Goal: Task Accomplishment & Management: Manage account settings

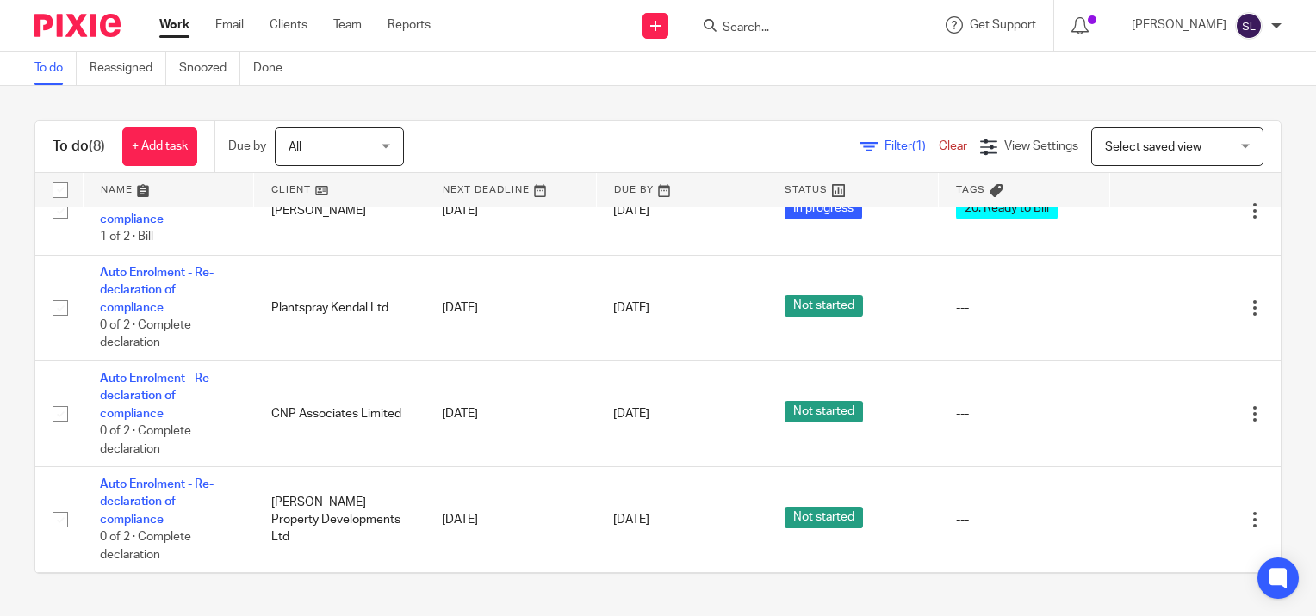
scroll to position [250, 0]
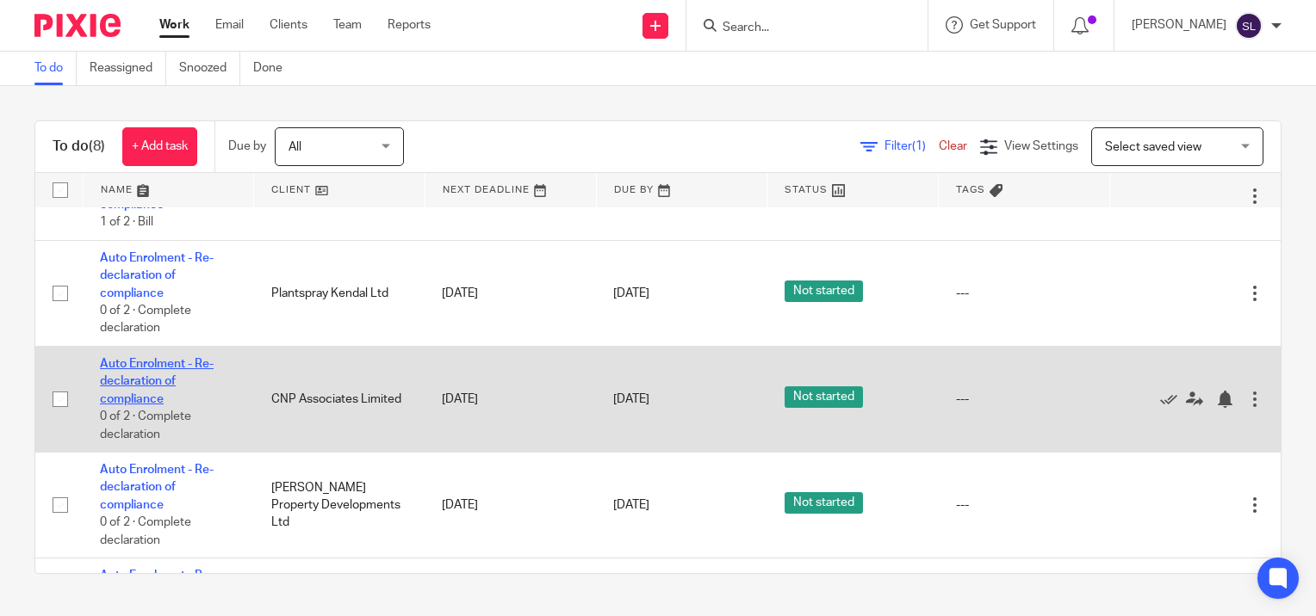
click at [135, 365] on link "Auto Enrolment - Re-declaration of compliance" at bounding box center [157, 381] width 114 height 47
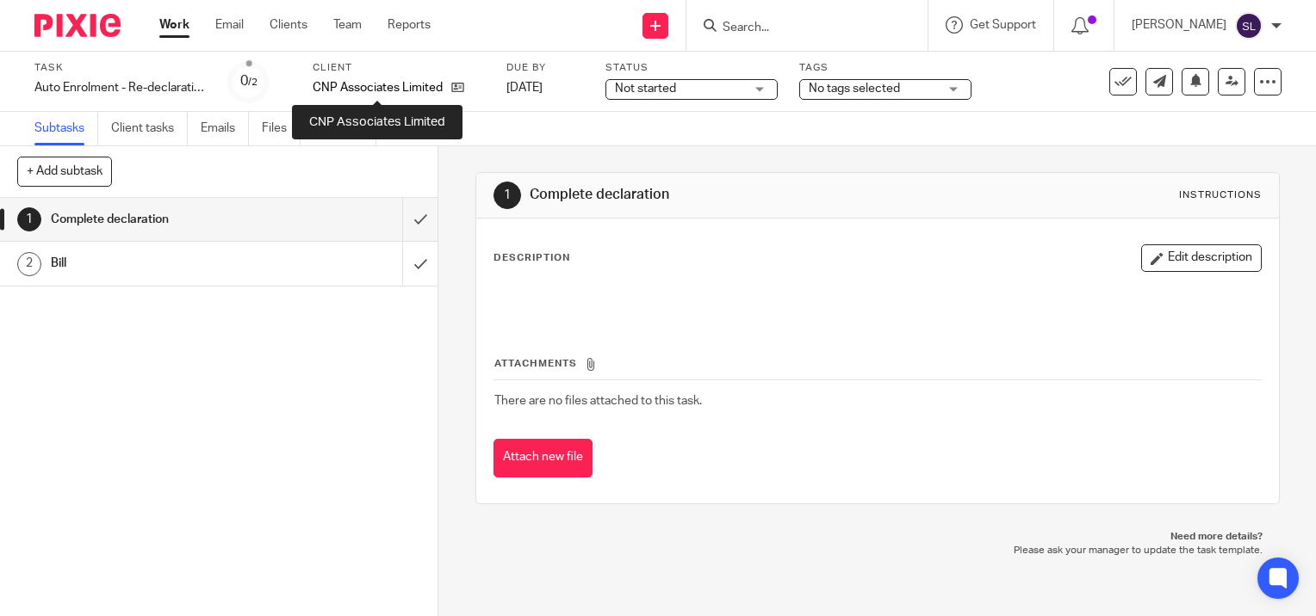
click at [413, 86] on p "CNP Associates Limited" at bounding box center [378, 87] width 130 height 17
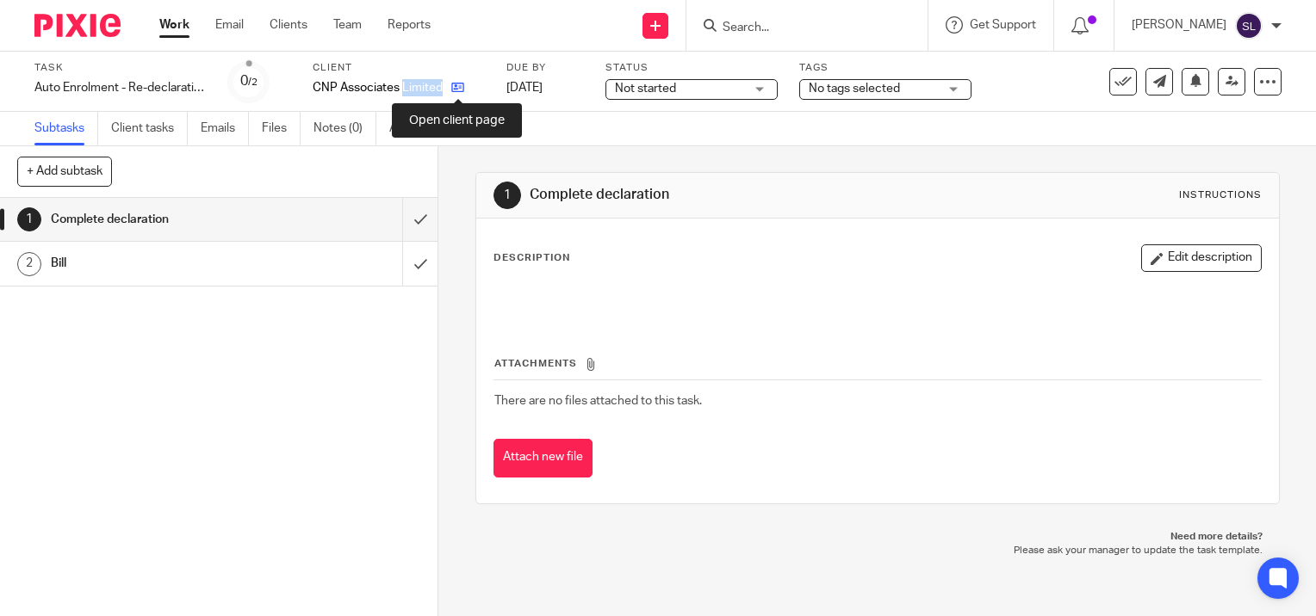
click at [455, 87] on icon at bounding box center [457, 87] width 13 height 13
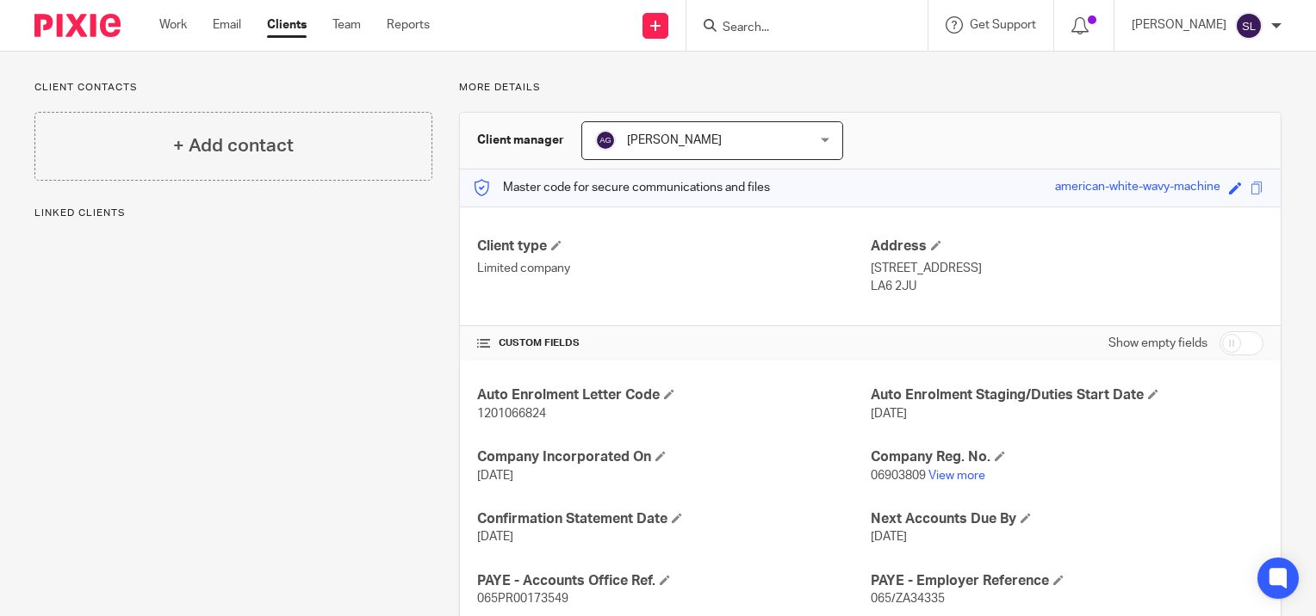
scroll to position [104, 0]
click at [585, 484] on div "Auto Enrolment Letter Code 1201066824 Auto Enrolment Staging/Duties Start Date …" at bounding box center [870, 526] width 820 height 335
drag, startPoint x: 473, startPoint y: 412, endPoint x: 539, endPoint y: 405, distance: 66.7
click at [540, 406] on span "1201066824" at bounding box center [511, 412] width 69 height 12
copy span "1201066824"
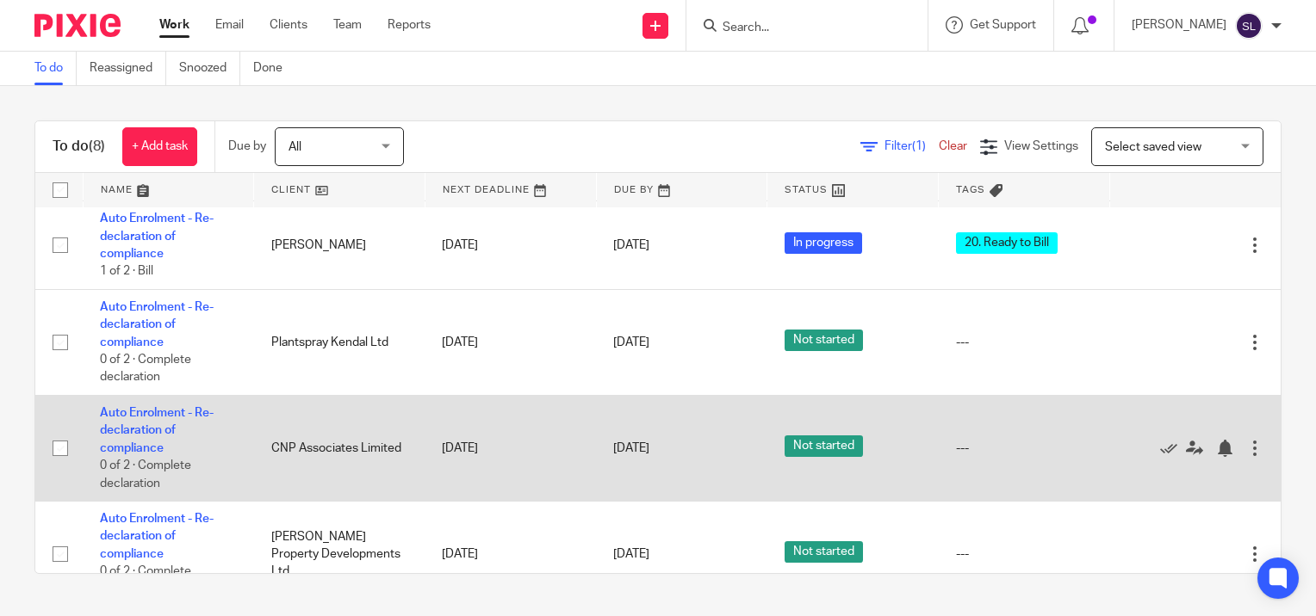
scroll to position [210, 0]
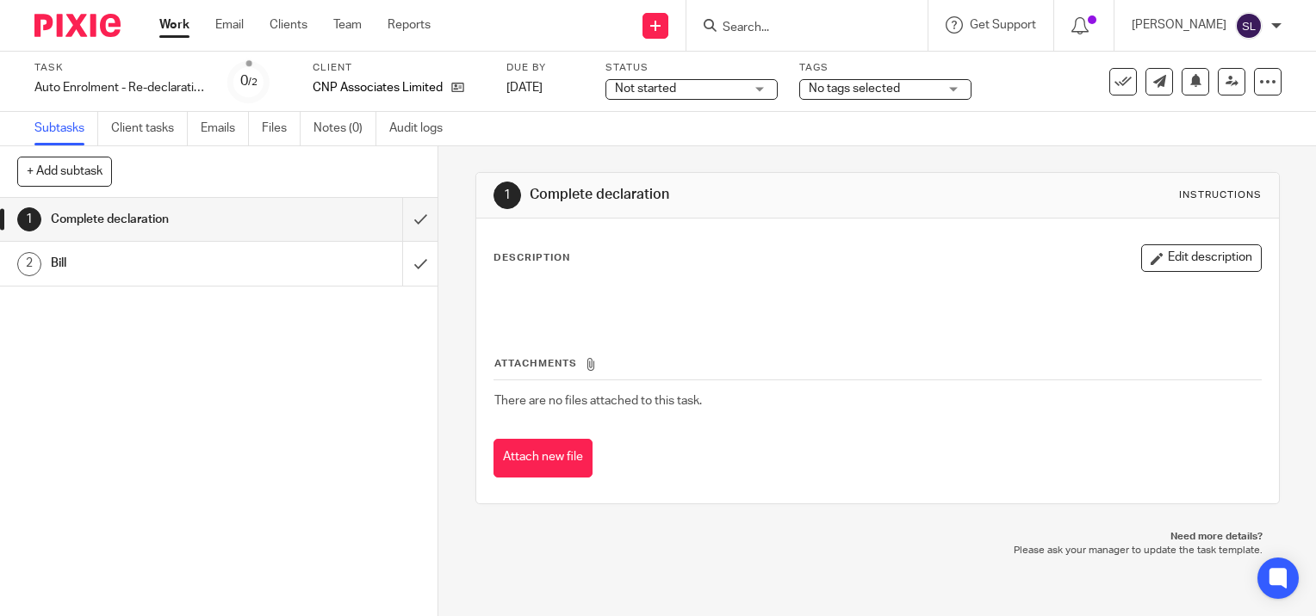
click at [693, 93] on span "Not started" at bounding box center [679, 89] width 129 height 18
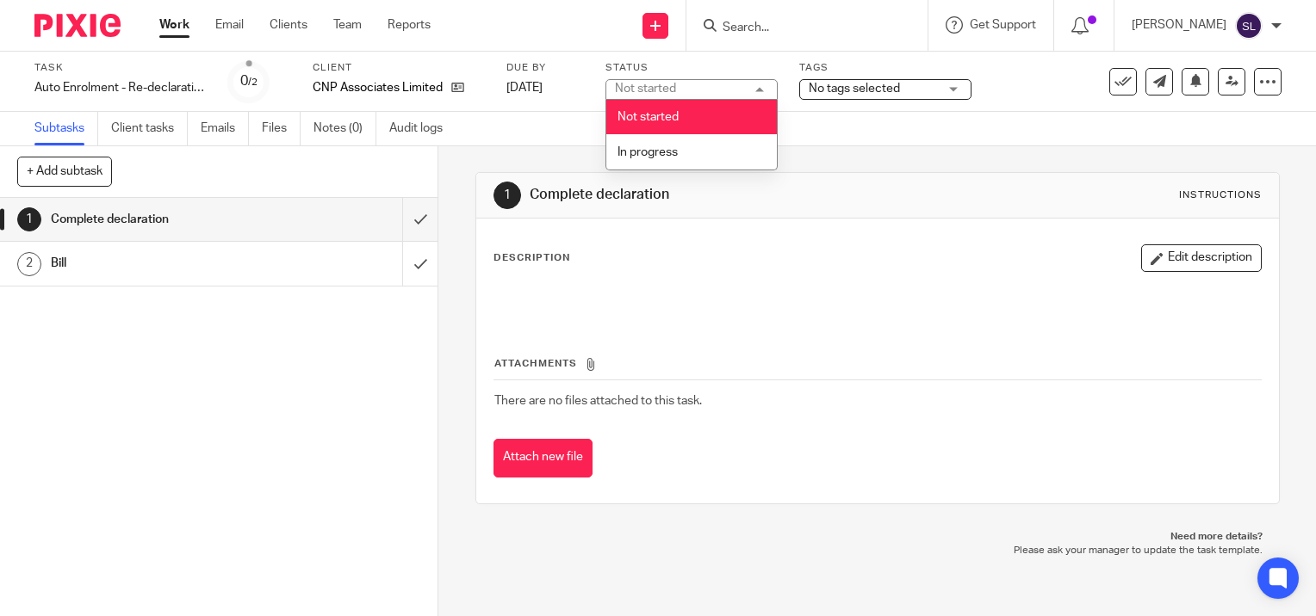
click at [693, 93] on div "Not started Not started" at bounding box center [691, 89] width 172 height 21
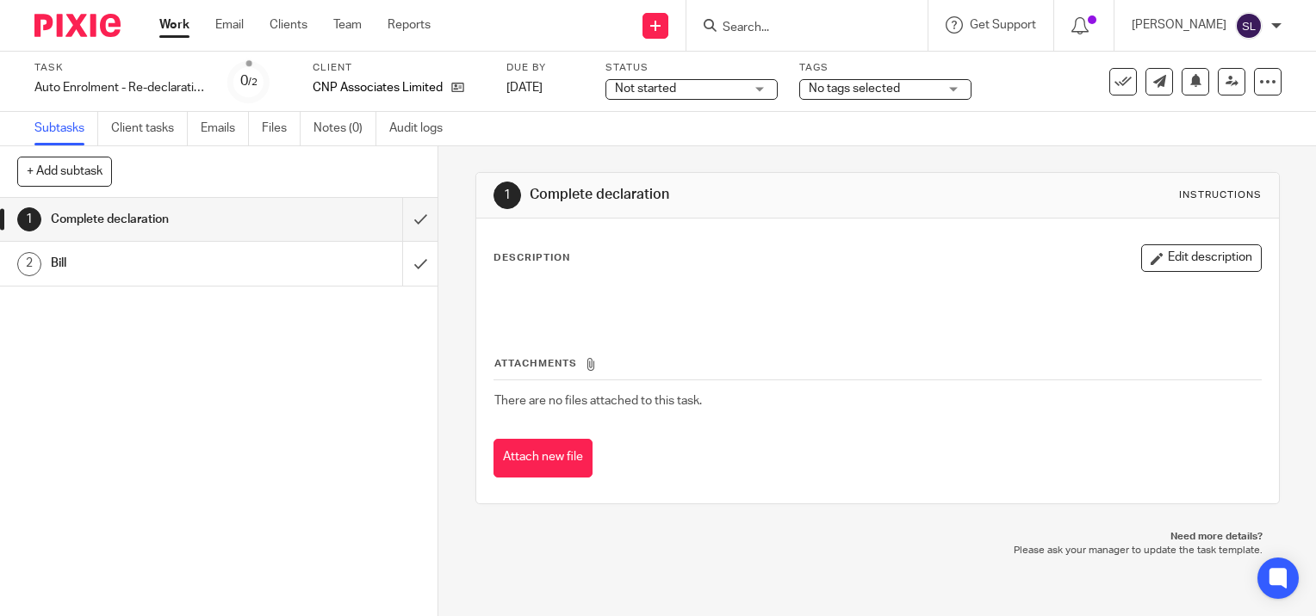
click at [693, 93] on span "Not started" at bounding box center [679, 89] width 129 height 18
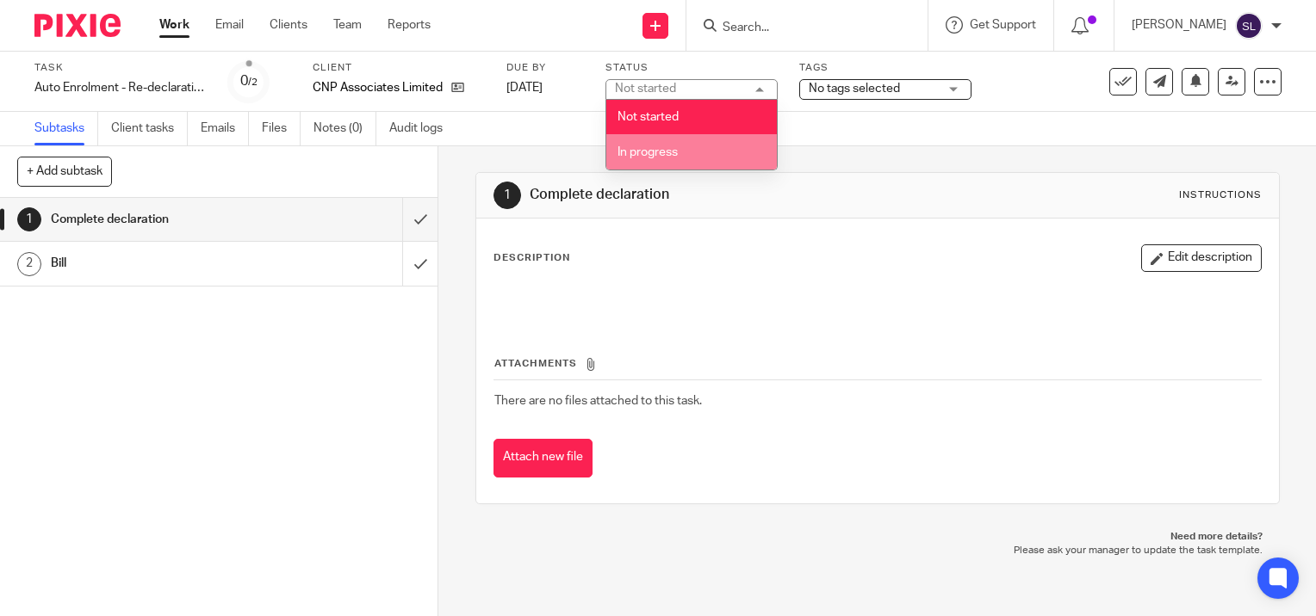
click at [675, 148] on span "In progress" at bounding box center [647, 152] width 60 height 12
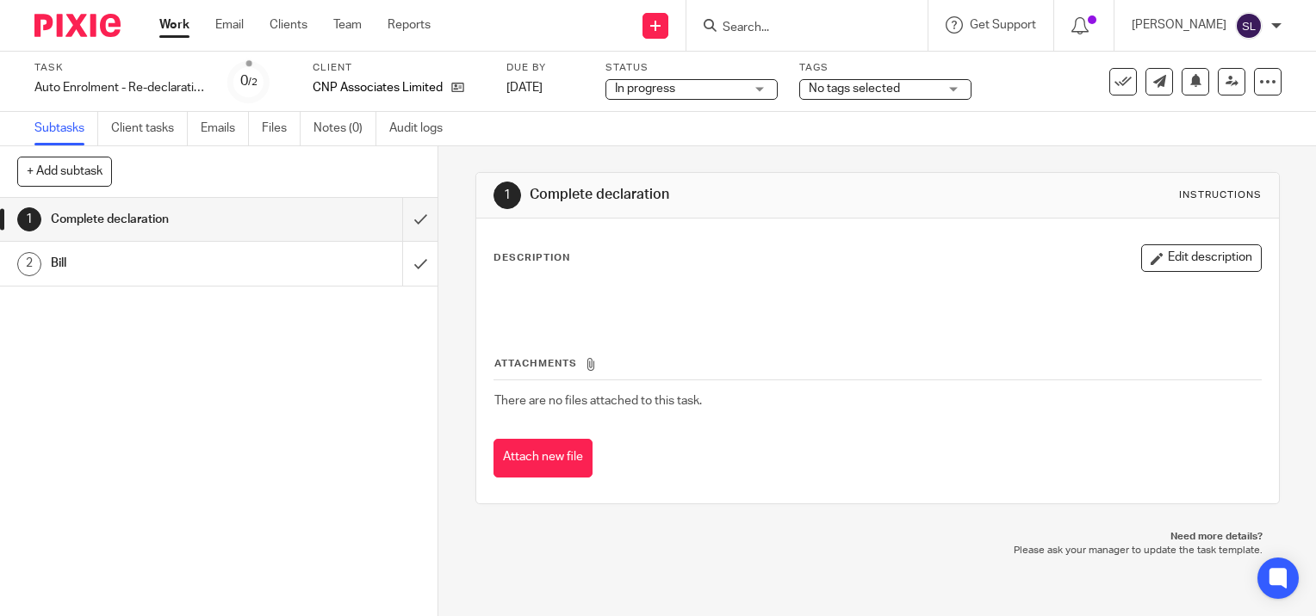
click at [754, 90] on div "In progress In progress" at bounding box center [691, 89] width 172 height 21
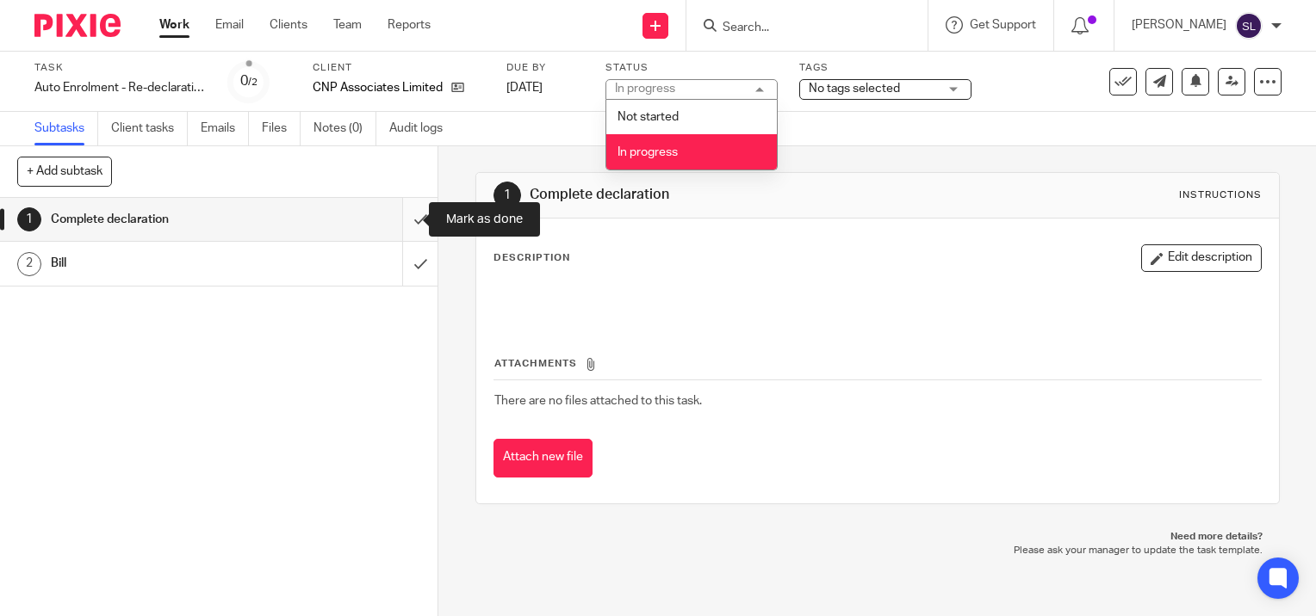
click at [404, 219] on input "submit" at bounding box center [218, 219] width 437 height 43
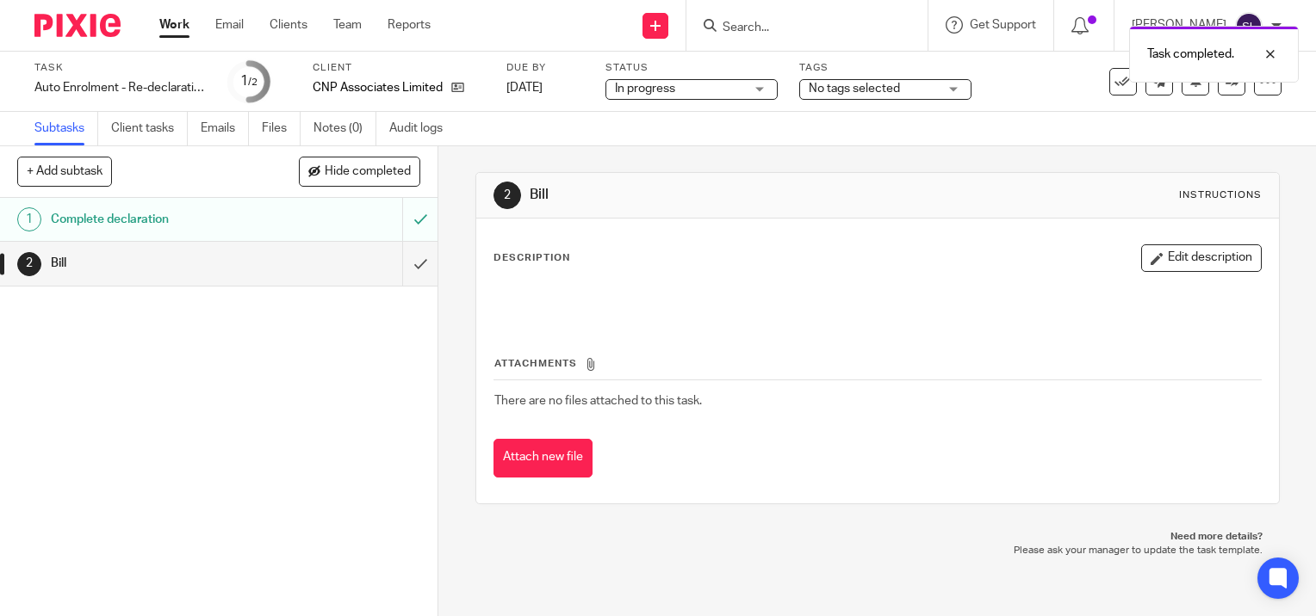
click at [644, 91] on span "In progress" at bounding box center [645, 89] width 60 height 12
click at [493, 128] on div "Subtasks Client tasks Emails Files Notes (0) Audit logs" at bounding box center [658, 129] width 1316 height 34
click at [624, 151] on div "2 Bill Instructions Description Edit description Attachments There are no files…" at bounding box center [877, 338] width 804 height 384
click at [703, 90] on span "In progress" at bounding box center [679, 89] width 129 height 18
click at [457, 164] on div "2 Bill Instructions Description Edit description Attachments There are no files…" at bounding box center [876, 381] width 877 height 470
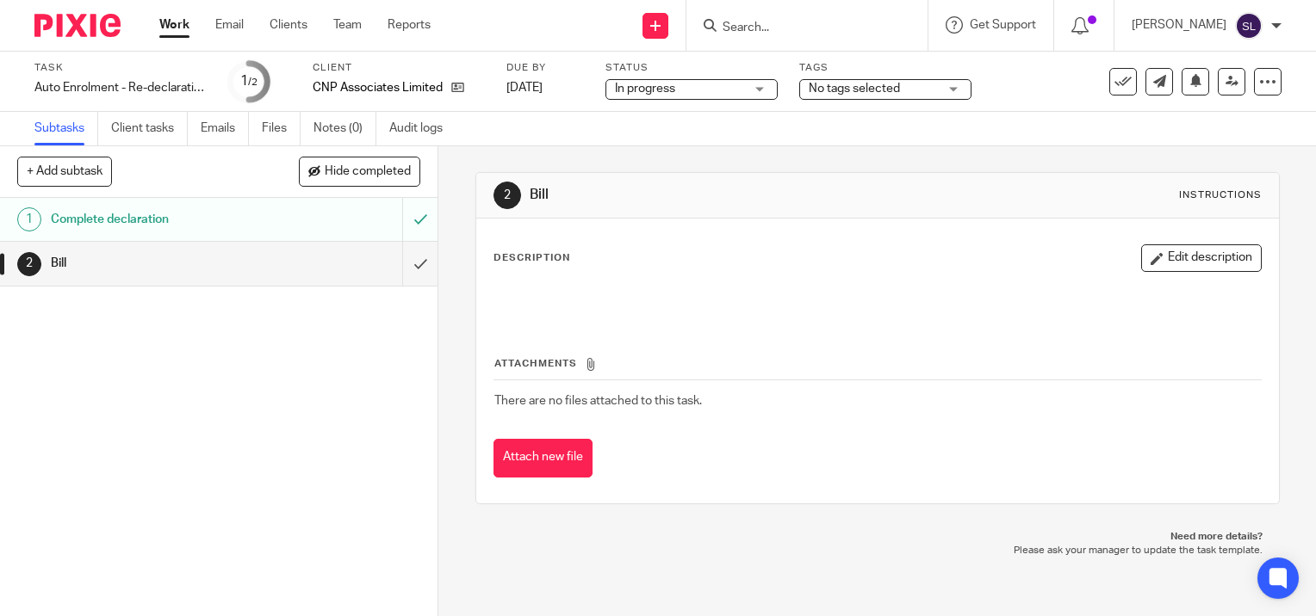
click at [628, 93] on span "In progress" at bounding box center [645, 89] width 60 height 12
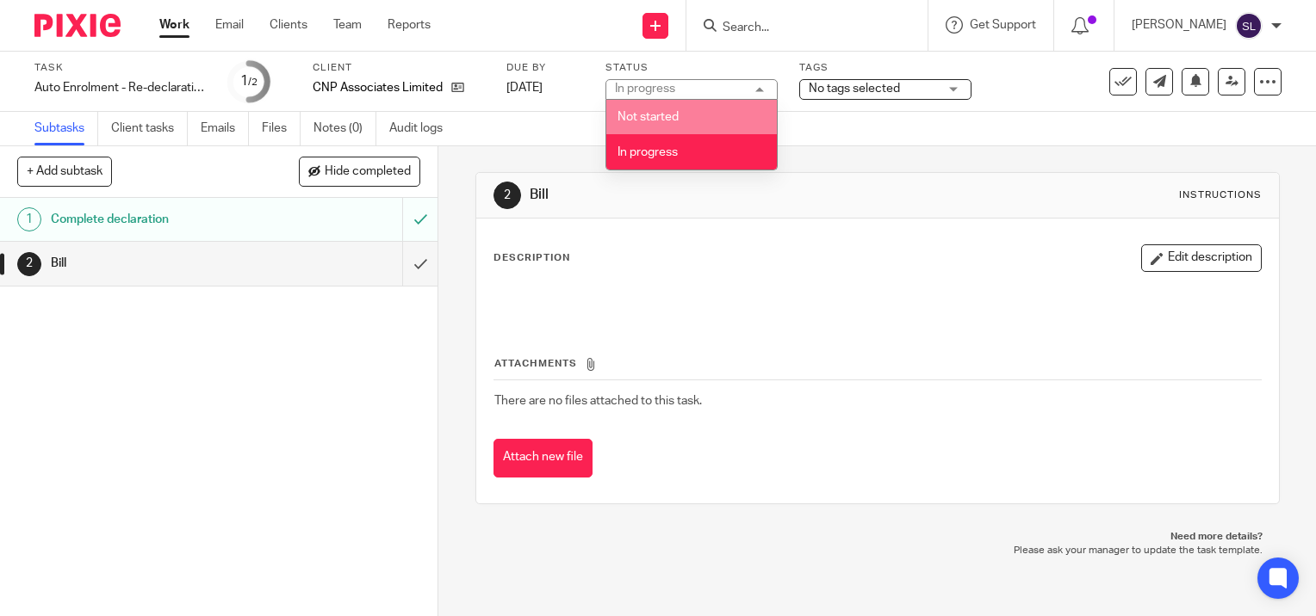
click at [641, 119] on span "Not started" at bounding box center [647, 117] width 61 height 12
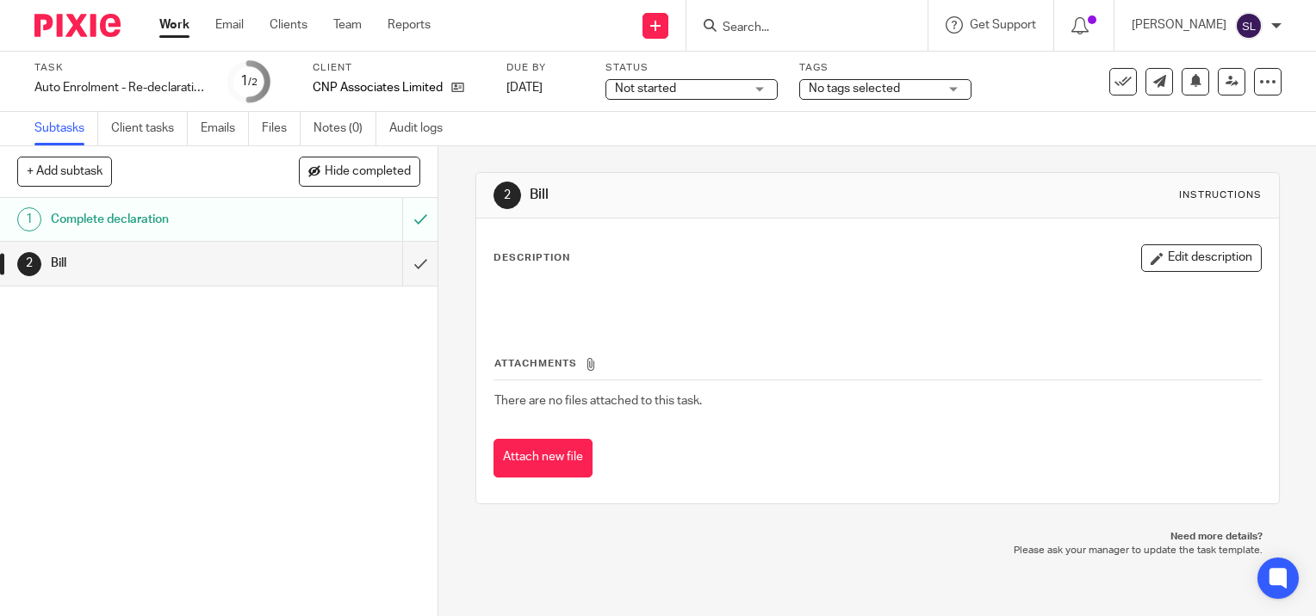
click at [758, 91] on div "Not started Not started" at bounding box center [691, 89] width 172 height 21
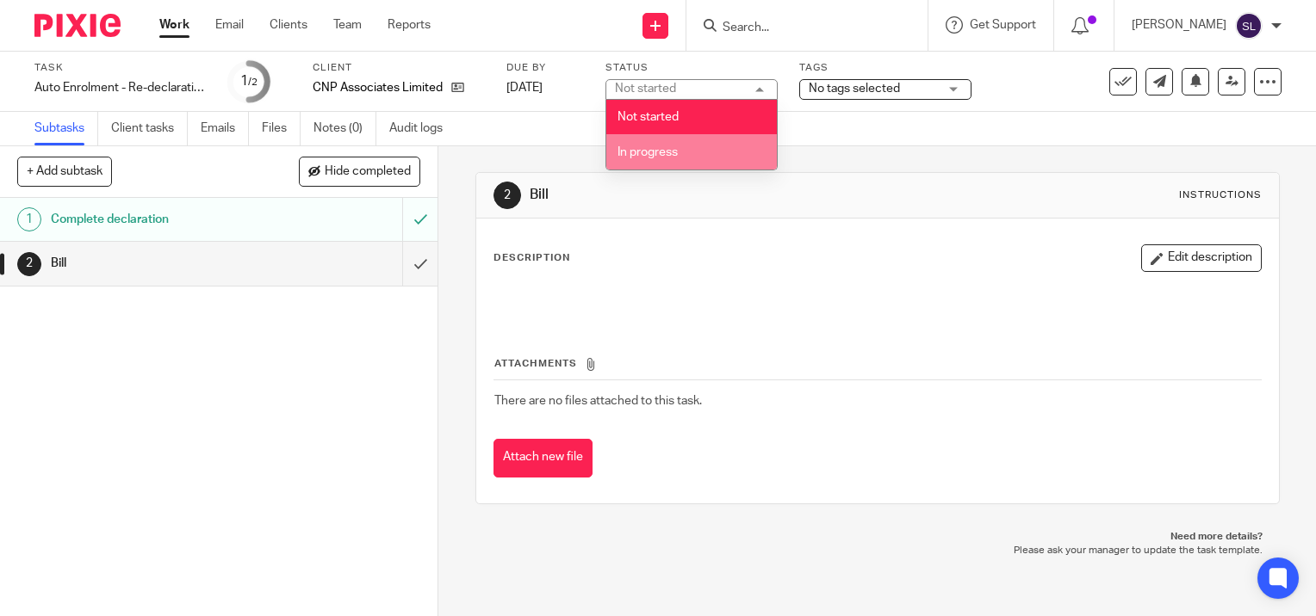
click at [655, 148] on span "In progress" at bounding box center [647, 152] width 60 height 12
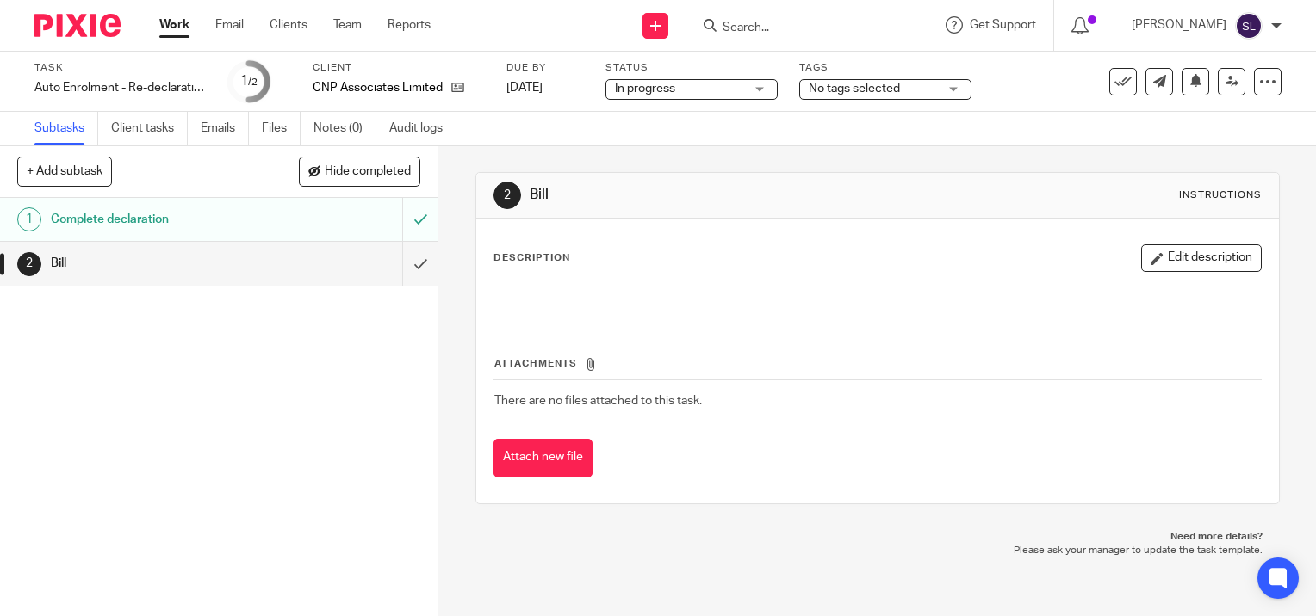
click at [845, 88] on span "No tags selected" at bounding box center [853, 89] width 91 height 12
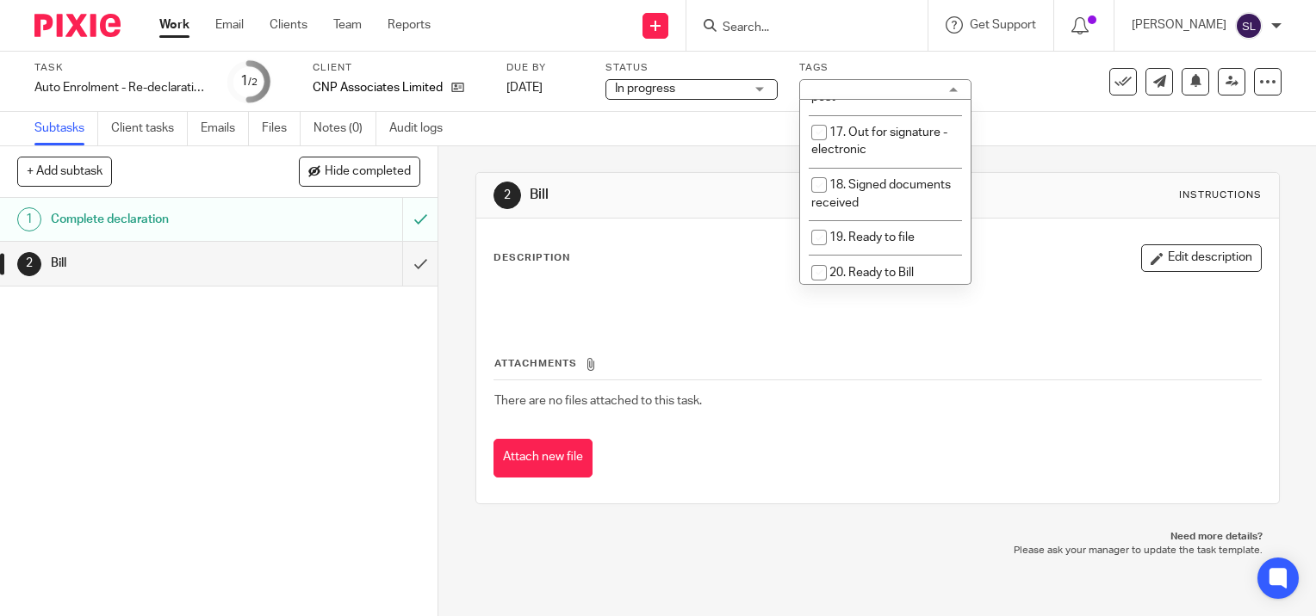
scroll to position [696, 0]
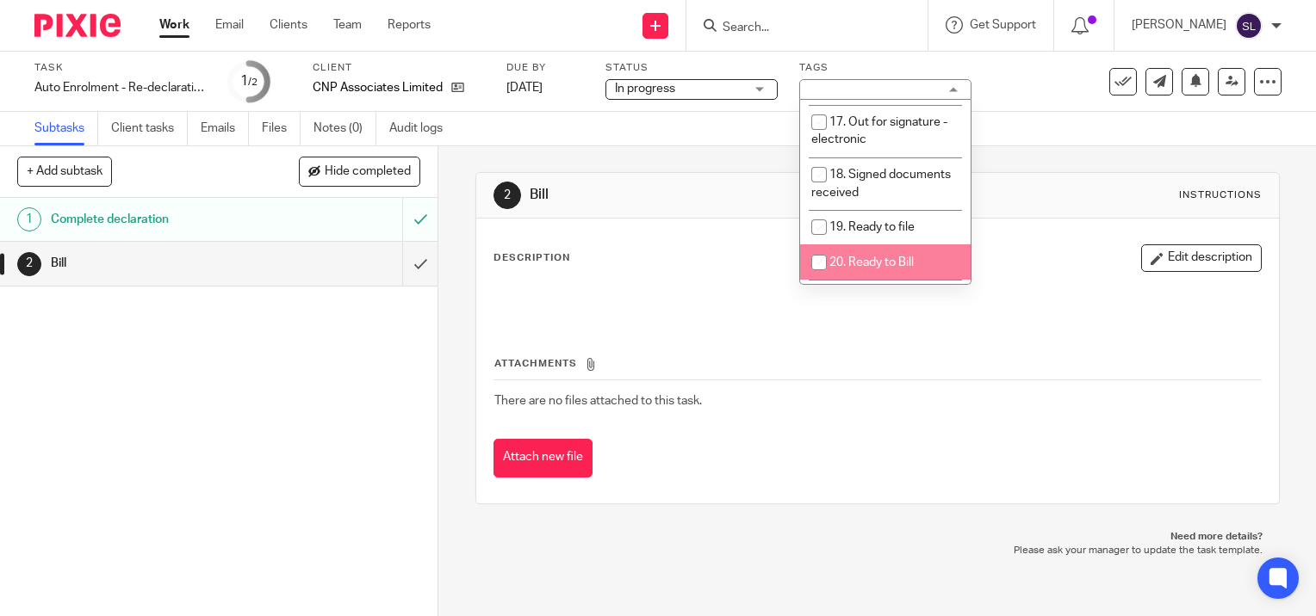
click at [903, 257] on span "20. Ready to Bill" at bounding box center [871, 263] width 84 height 12
checkbox input "true"
click at [184, 33] on link "Work" at bounding box center [174, 24] width 30 height 17
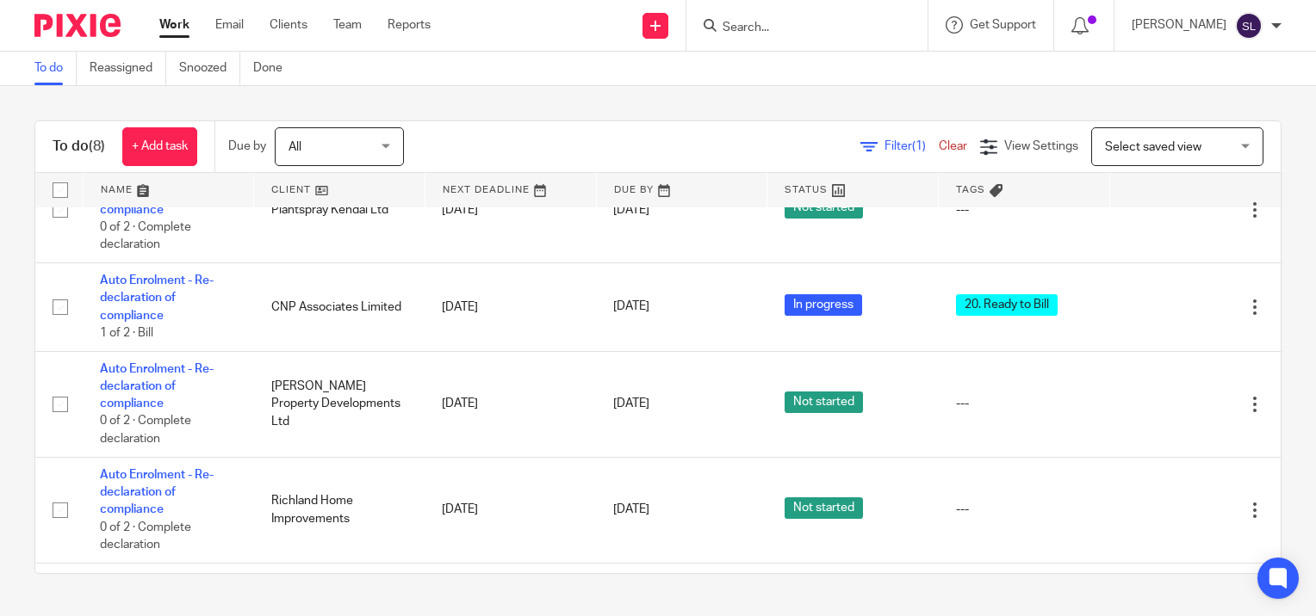
scroll to position [357, 0]
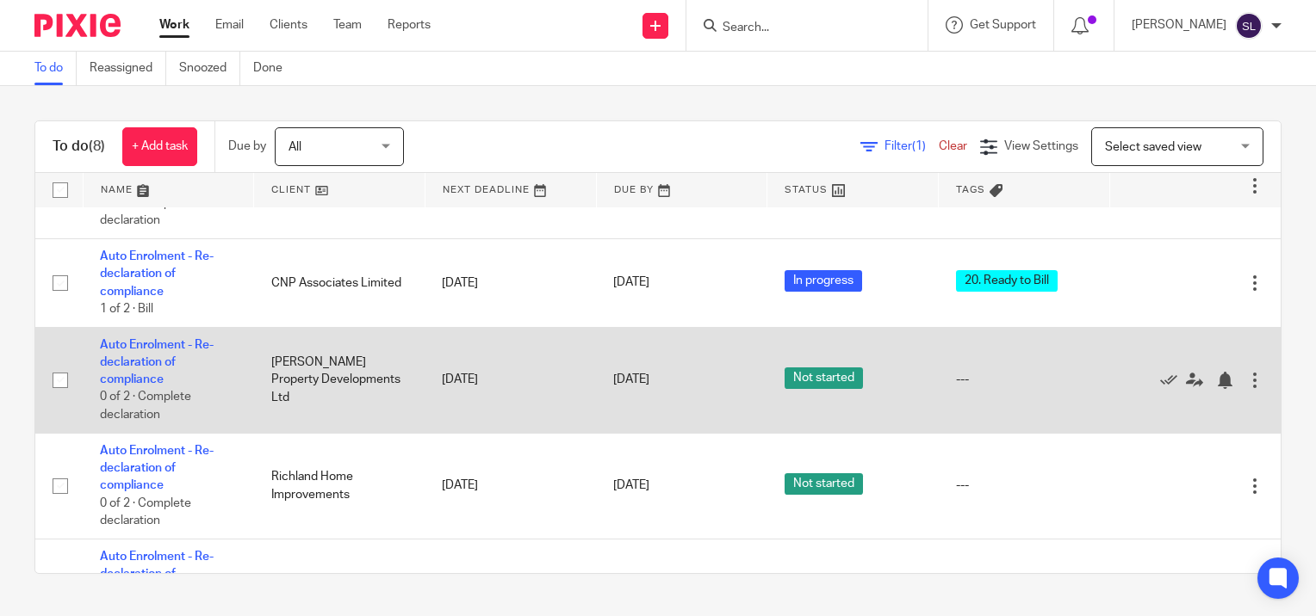
click at [183, 362] on td "Auto Enrolment - Re-declaration of compliance 0 of 2 · Complete declaration" at bounding box center [168, 380] width 171 height 106
click at [150, 361] on link "Auto Enrolment - Re-declaration of compliance" at bounding box center [157, 362] width 114 height 47
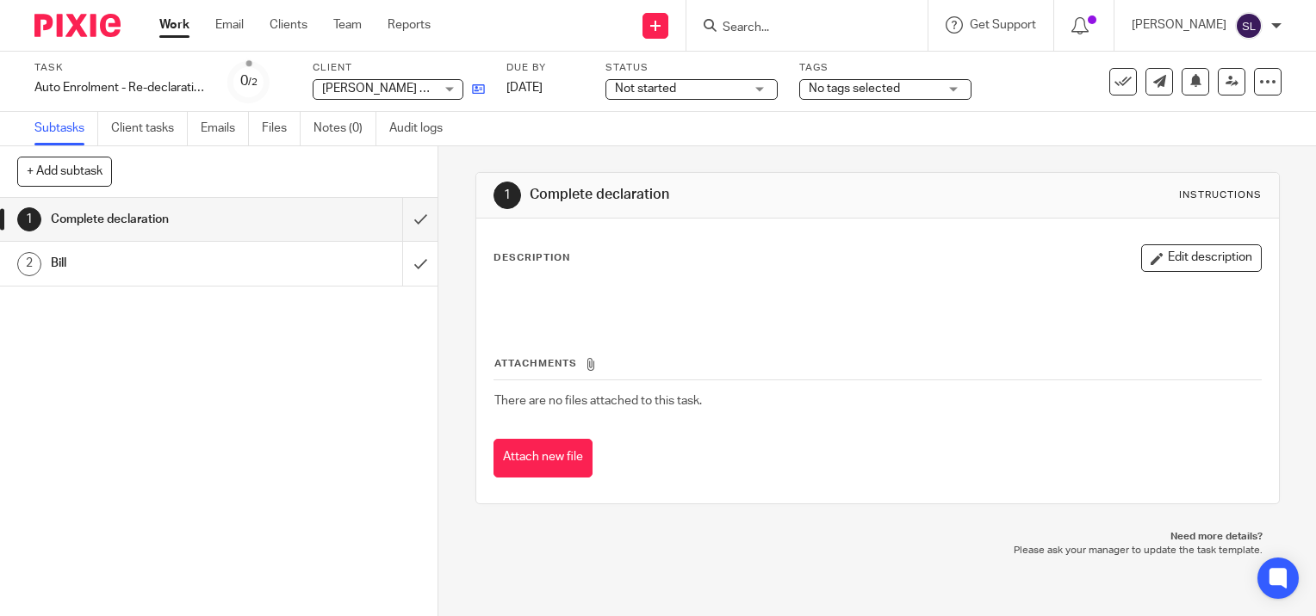
drag, startPoint x: 134, startPoint y: 298, endPoint x: 475, endPoint y: 90, distance: 399.6
click at [475, 90] on icon at bounding box center [478, 89] width 13 height 13
click at [179, 34] on link "Work" at bounding box center [174, 24] width 30 height 17
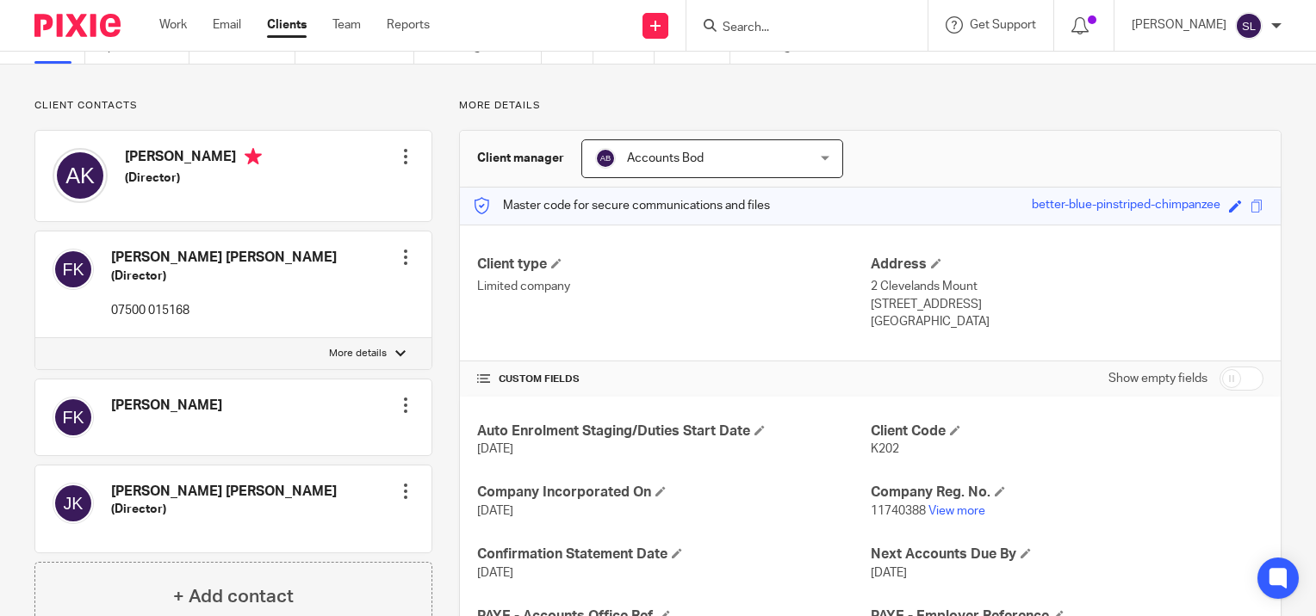
scroll to position [35, 0]
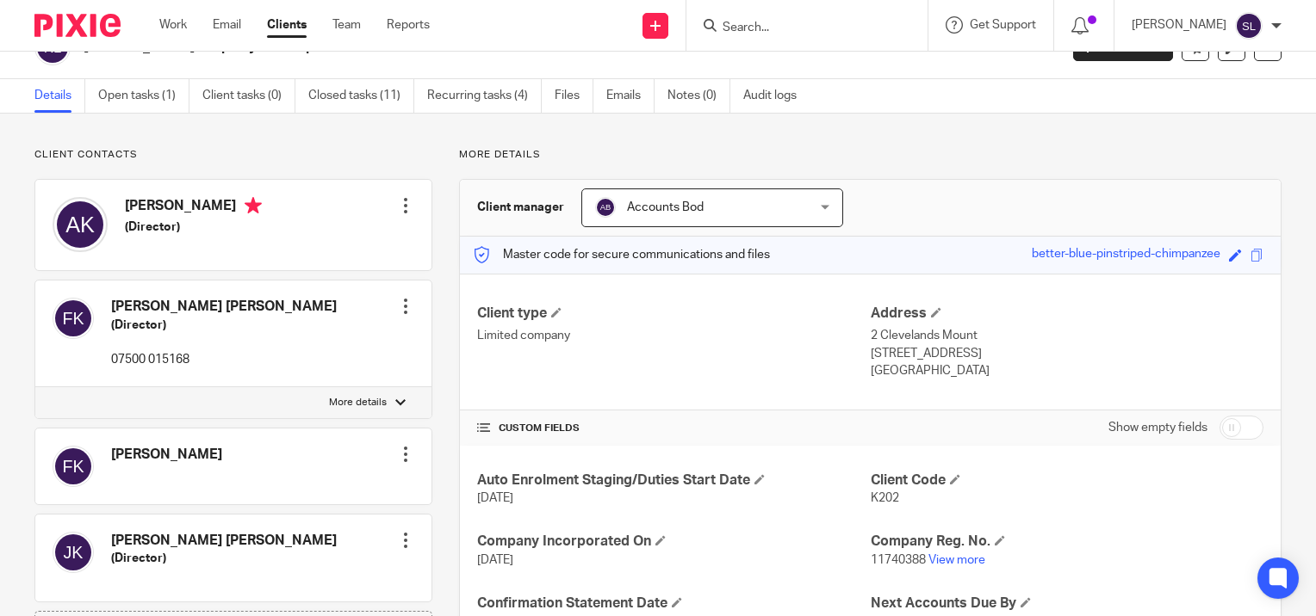
click at [1219, 427] on input "checkbox" at bounding box center [1241, 428] width 44 height 24
checkbox input "true"
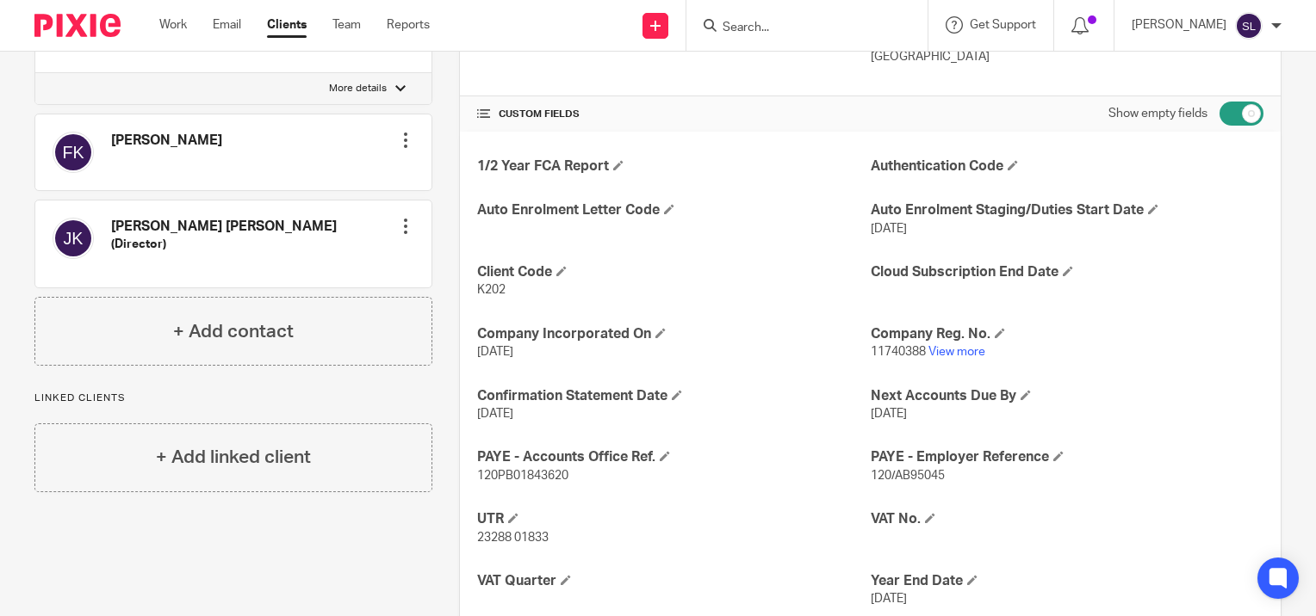
scroll to position [355, 0]
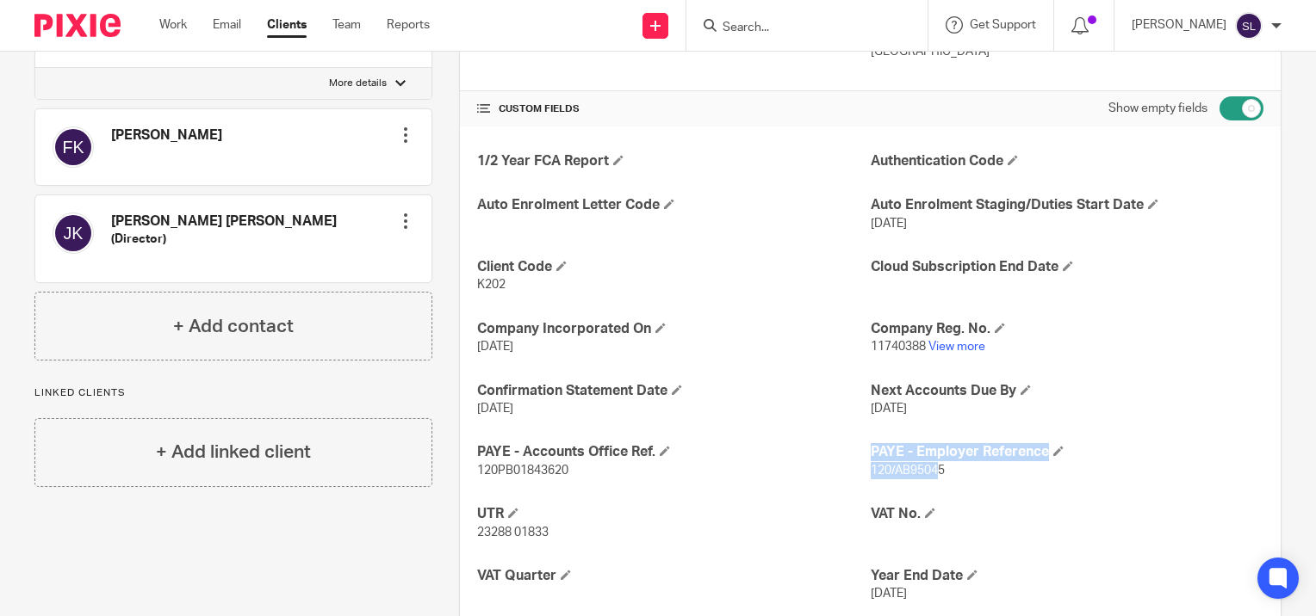
drag, startPoint x: 852, startPoint y: 472, endPoint x: 932, endPoint y: 466, distance: 80.3
click at [932, 466] on div "1/2 Year FCA Report Authentication Code Auto Enrolment Letter Code Auto Enrolme…" at bounding box center [870, 431] width 820 height 609
click at [939, 480] on div "1/2 Year FCA Report Authentication Code Auto Enrolment Letter Code Auto Enrolme…" at bounding box center [870, 431] width 820 height 609
drag, startPoint x: 861, startPoint y: 470, endPoint x: 939, endPoint y: 468, distance: 78.4
click at [939, 468] on p "120/AB95045" at bounding box center [1066, 470] width 393 height 17
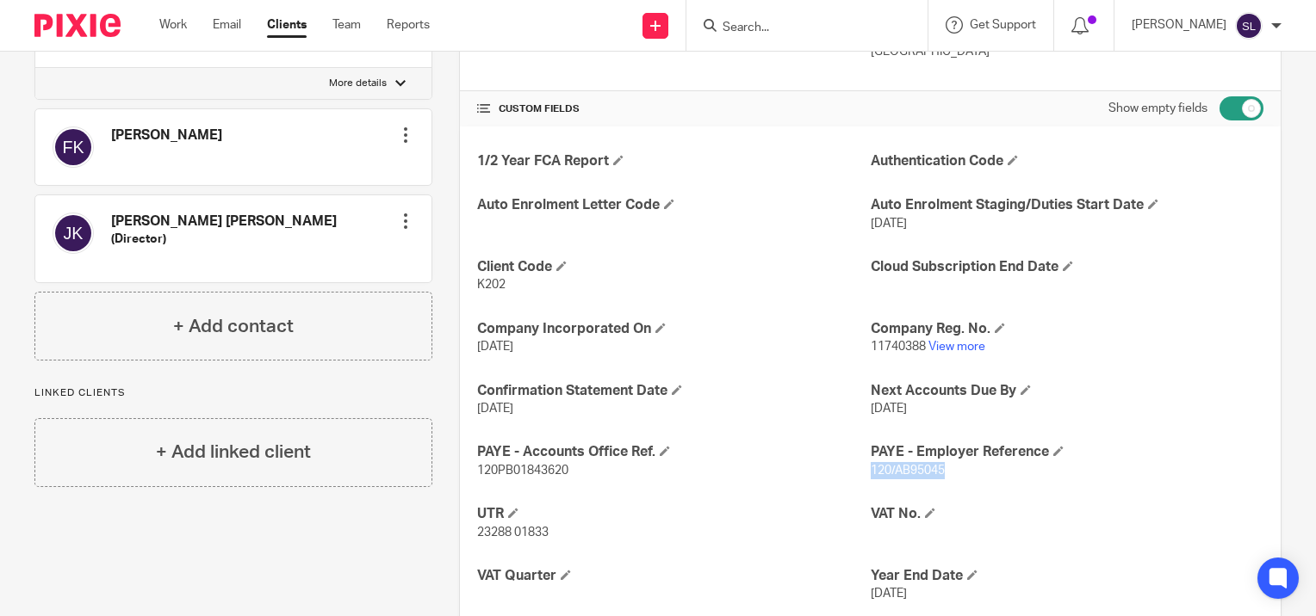
copy span "120/AB95045"
click at [658, 472] on p "120PB01843620" at bounding box center [673, 470] width 393 height 17
drag, startPoint x: 464, startPoint y: 471, endPoint x: 565, endPoint y: 468, distance: 100.8
click at [565, 468] on div "1/2 Year FCA Report Authentication Code Auto Enrolment Letter Code Auto Enrolme…" at bounding box center [870, 431] width 820 height 609
copy span "120PB01843620"
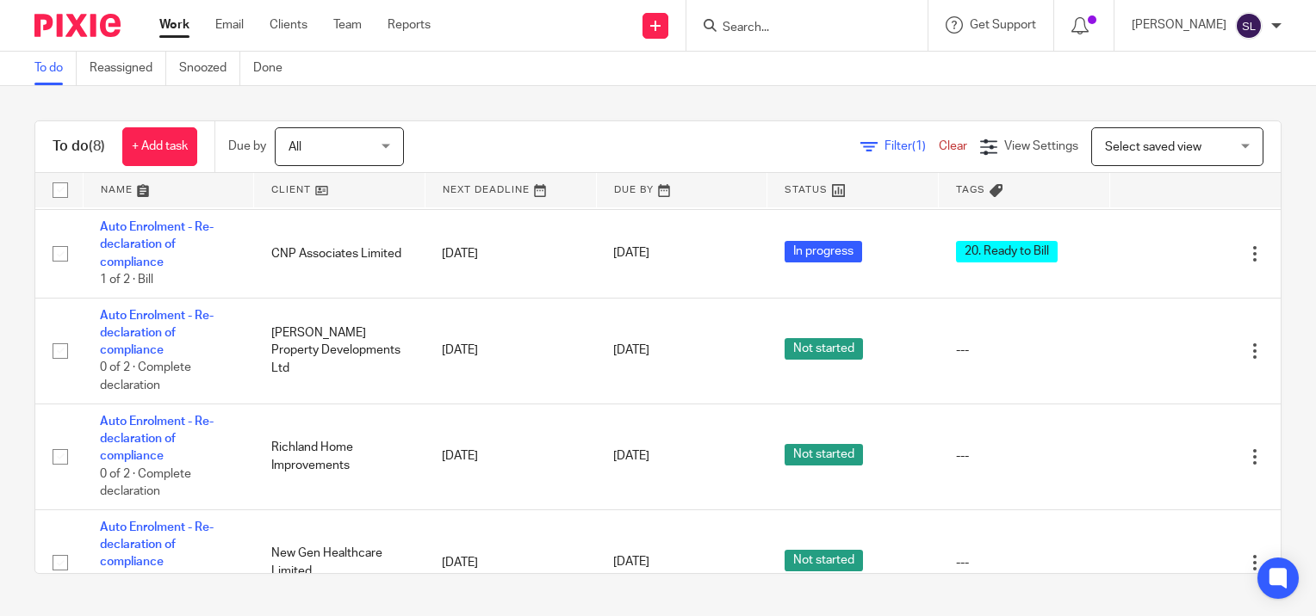
scroll to position [431, 0]
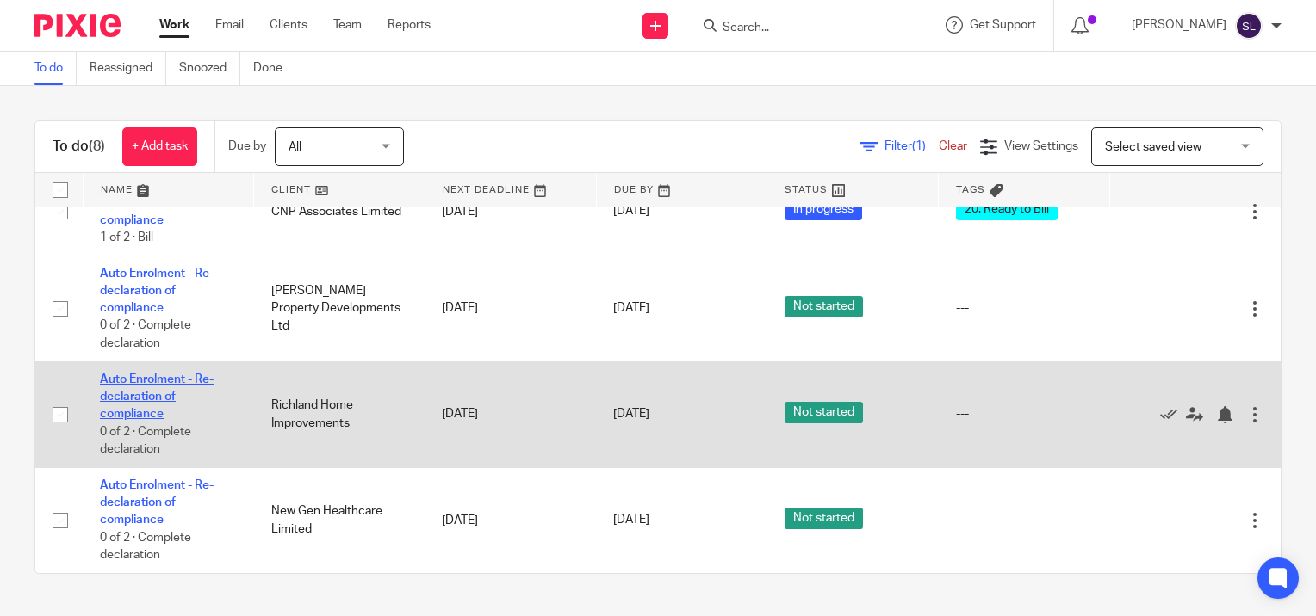
click at [155, 407] on link "Auto Enrolment - Re-declaration of compliance" at bounding box center [157, 397] width 114 height 47
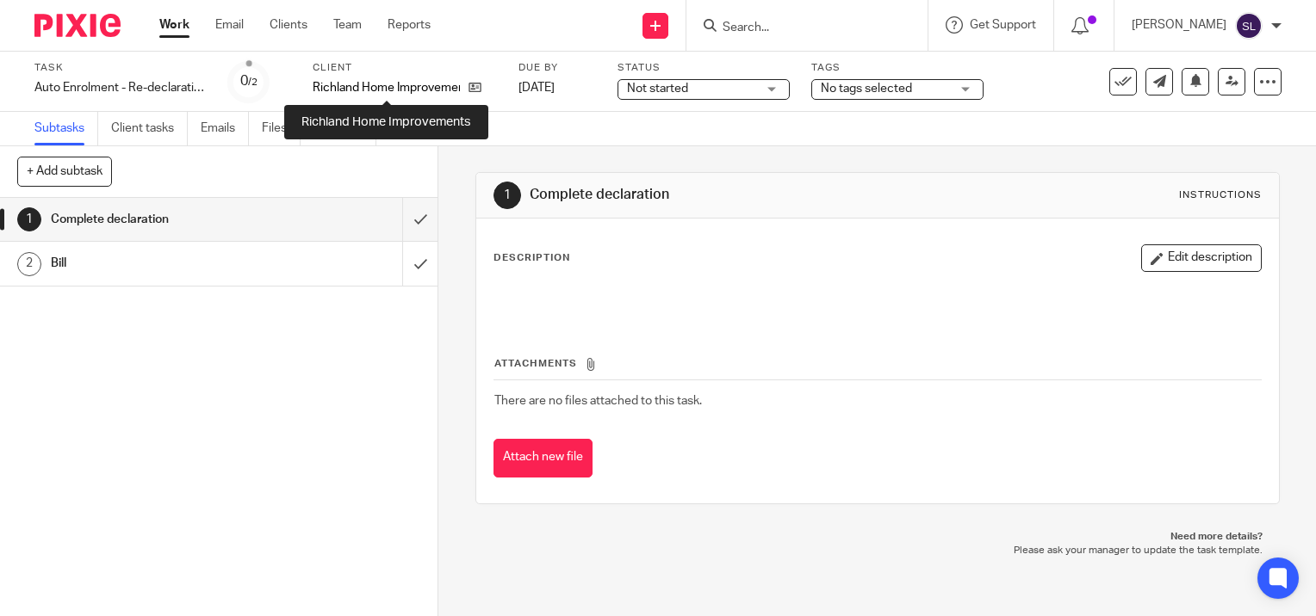
click at [406, 90] on p "Richland Home Improvements" at bounding box center [386, 87] width 147 height 17
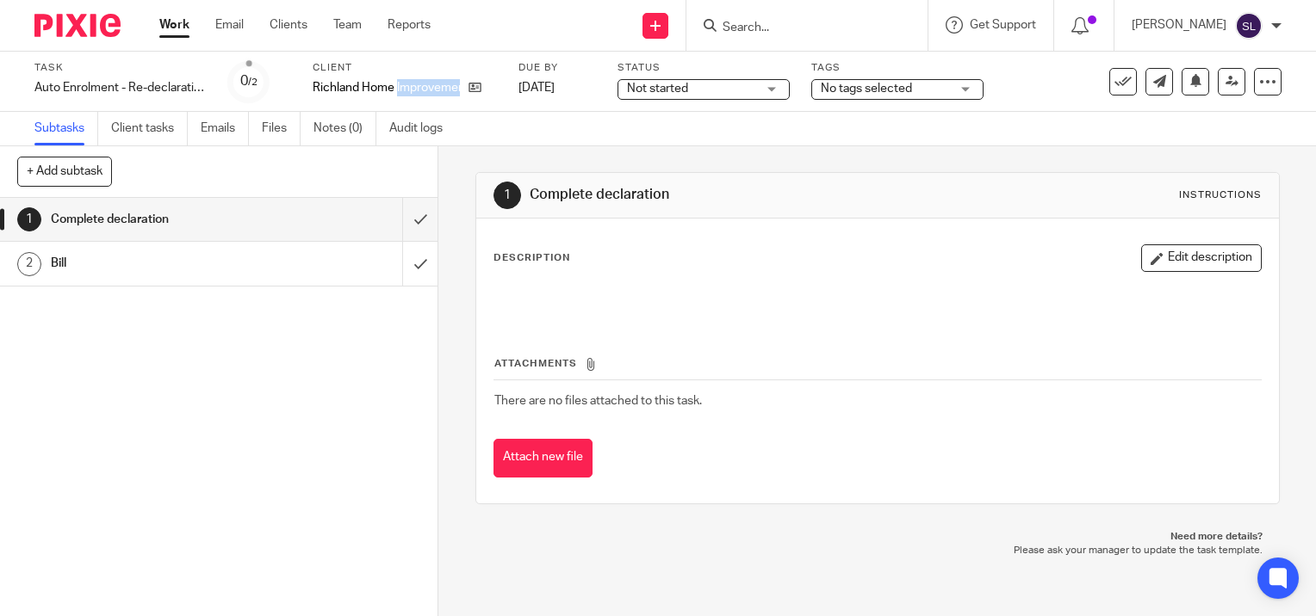
click at [406, 90] on p "Richland Home Improvements" at bounding box center [386, 87] width 147 height 17
click at [471, 86] on icon at bounding box center [474, 87] width 13 height 13
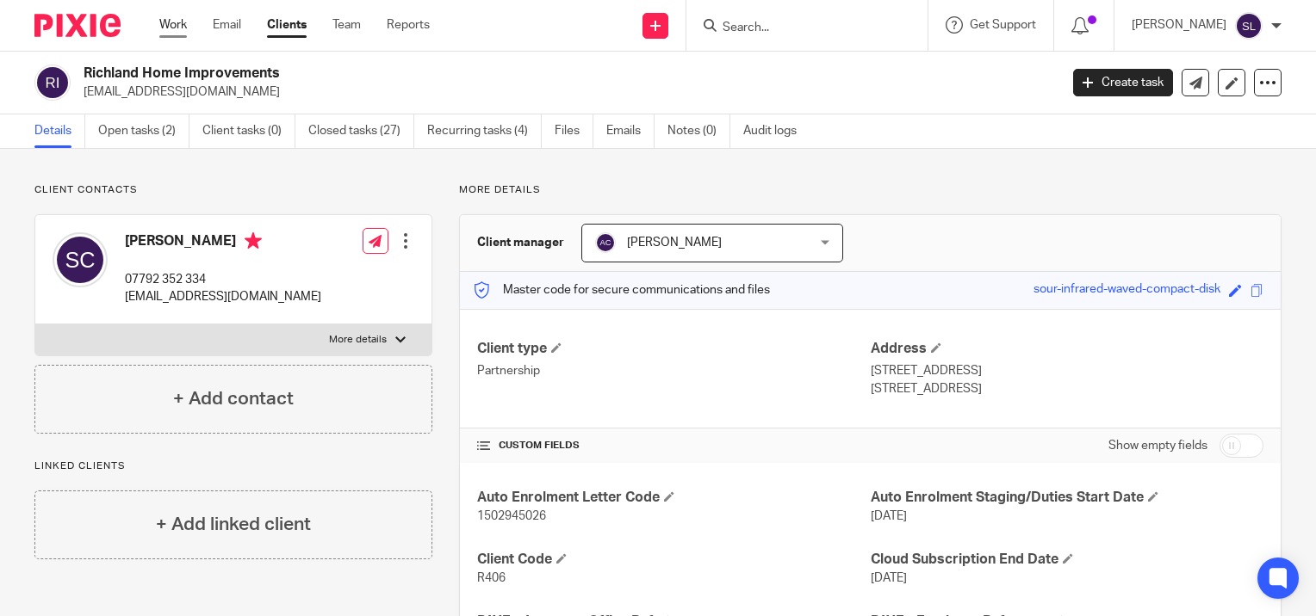
click at [183, 23] on link "Work" at bounding box center [173, 24] width 28 height 17
